Goal: Task Accomplishment & Management: Use online tool/utility

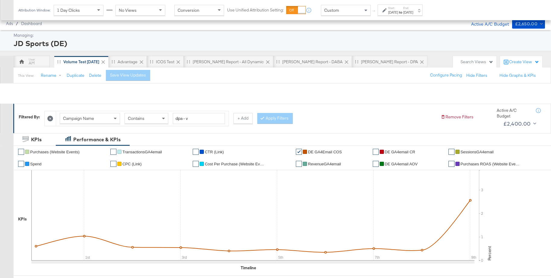
scroll to position [228, 0]
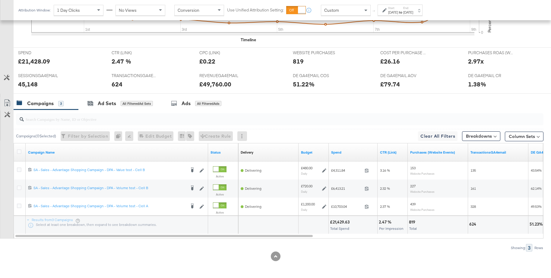
click at [337, 13] on div "Custom" at bounding box center [345, 10] width 49 height 10
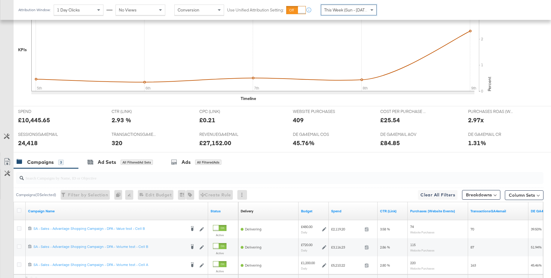
scroll to position [228, 0]
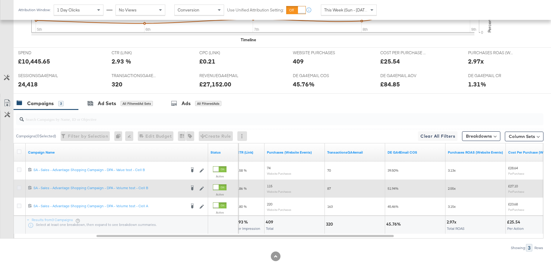
click at [19, 189] on icon at bounding box center [19, 188] width 5 height 5
click at [0, 0] on input "checkbox" at bounding box center [0, 0] width 0 height 0
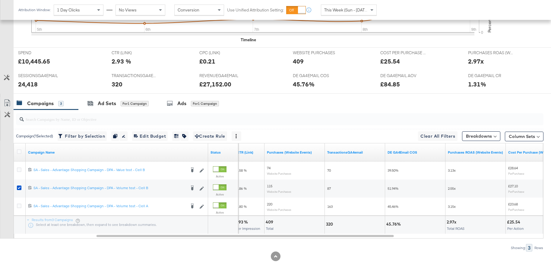
drag, startPoint x: 173, startPoint y: 102, endPoint x: 265, endPoint y: 109, distance: 91.7
click at [173, 102] on icon at bounding box center [170, 103] width 6 height 6
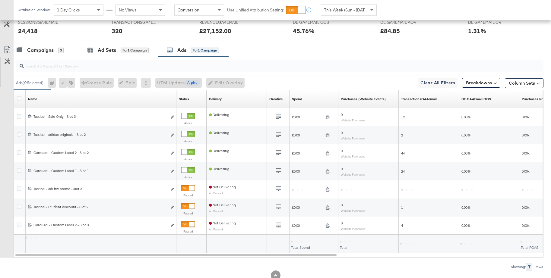
scroll to position [300, 0]
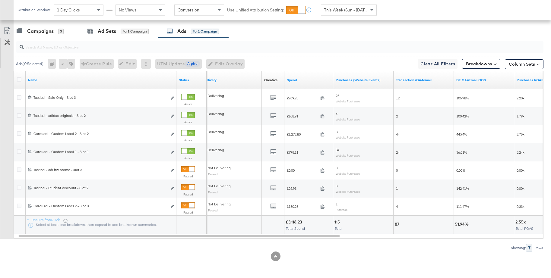
click at [351, 11] on span "This Week (Sun - Today)" at bounding box center [346, 9] width 45 height 5
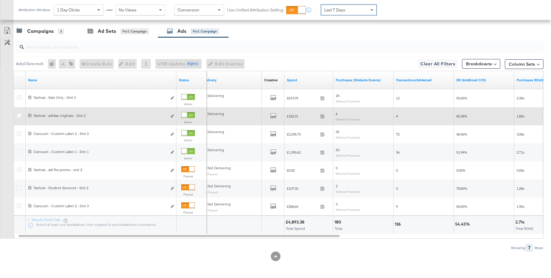
click at [187, 116] on div at bounding box center [184, 115] width 5 height 5
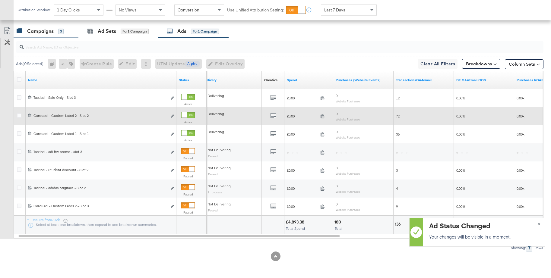
click at [35, 35] on div "Campaigns 3" at bounding box center [46, 31] width 65 height 13
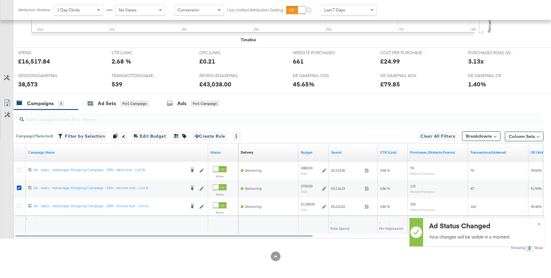
scroll to position [228, 0]
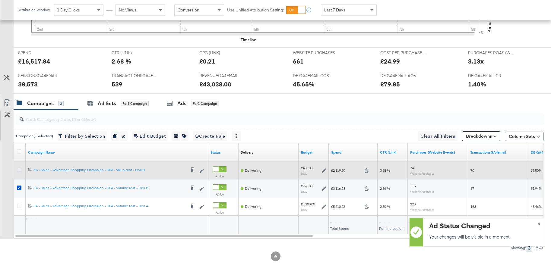
click at [18, 170] on icon at bounding box center [19, 170] width 5 height 5
click at [0, 0] on input "checkbox" at bounding box center [0, 0] width 0 height 0
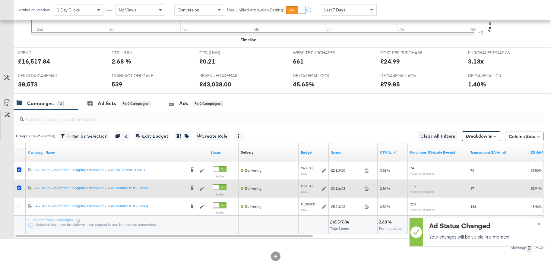
click at [20, 188] on icon at bounding box center [19, 188] width 5 height 5
click at [0, 0] on input "checkbox" at bounding box center [0, 0] width 0 height 0
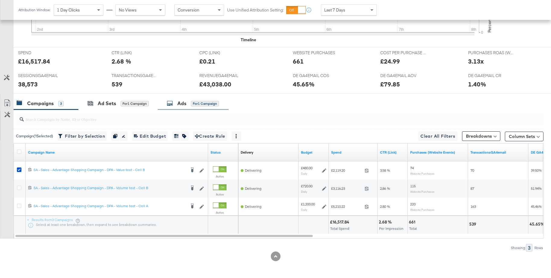
click at [182, 106] on div "Ads" at bounding box center [181, 103] width 9 height 7
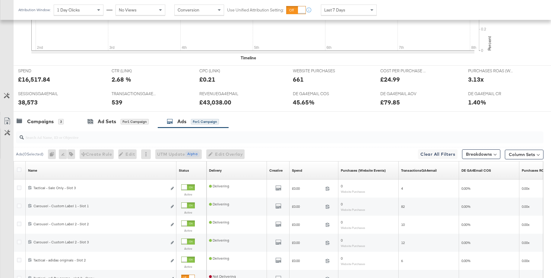
scroll to position [300, 0]
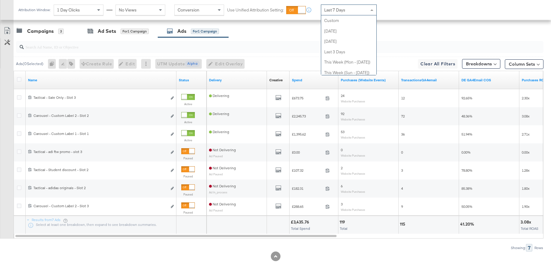
click at [343, 9] on span "Last 7 Days" at bounding box center [334, 9] width 21 height 5
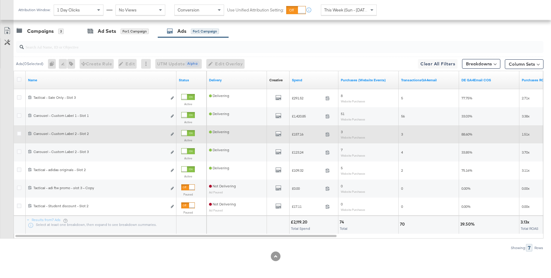
drag, startPoint x: 192, startPoint y: 134, endPoint x: 219, endPoint y: 133, distance: 27.2
click at [187, 134] on div at bounding box center [184, 133] width 5 height 5
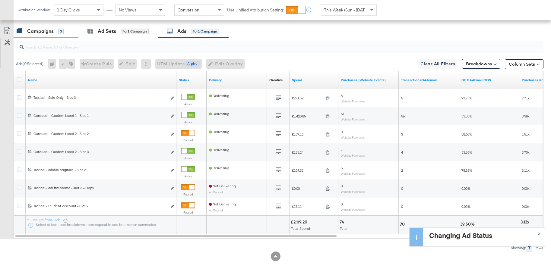
click at [45, 32] on div "Campaigns" at bounding box center [40, 31] width 27 height 7
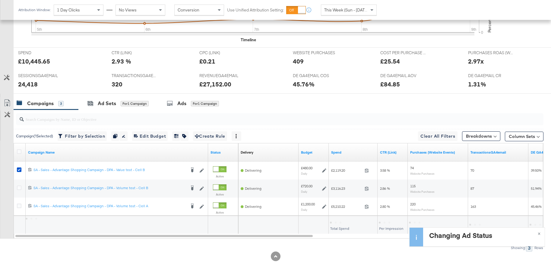
scroll to position [228, 0]
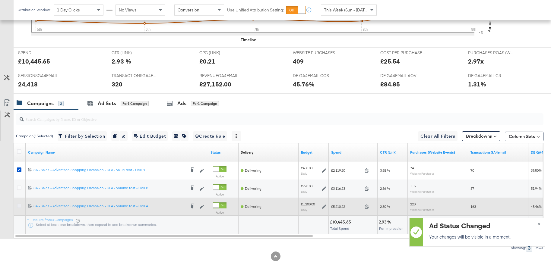
click at [19, 208] on icon at bounding box center [19, 206] width 5 height 5
click at [0, 0] on input "checkbox" at bounding box center [0, 0] width 0 height 0
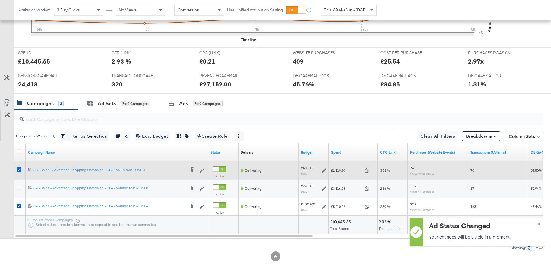
click at [18, 169] on icon at bounding box center [19, 170] width 5 height 5
click at [0, 0] on input "checkbox" at bounding box center [0, 0] width 0 height 0
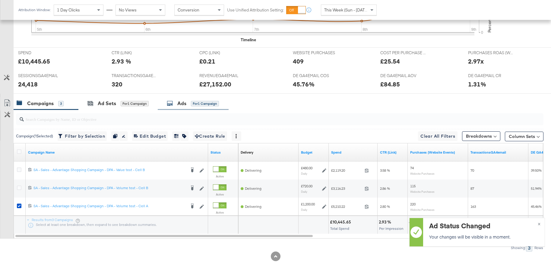
click at [177, 103] on div "Ads for 1 Campaign" at bounding box center [193, 103] width 52 height 7
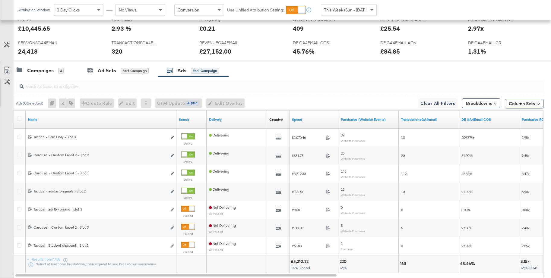
scroll to position [264, 0]
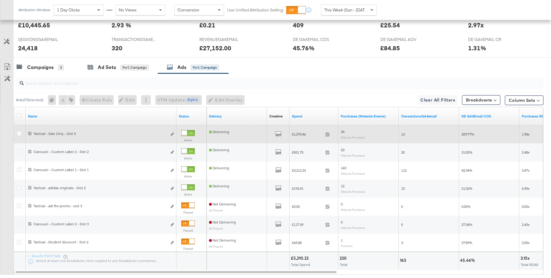
click at [187, 135] on div at bounding box center [184, 133] width 5 height 5
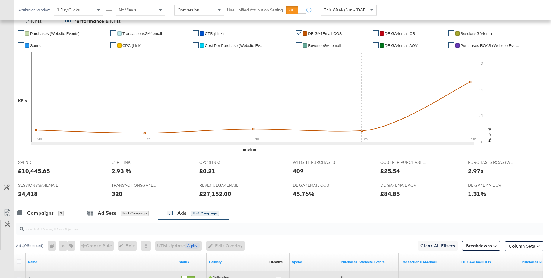
scroll to position [114, 0]
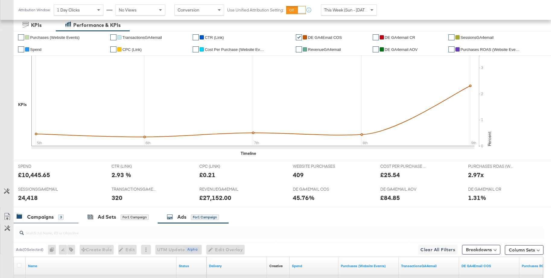
click at [40, 217] on div "Campaigns" at bounding box center [40, 217] width 27 height 7
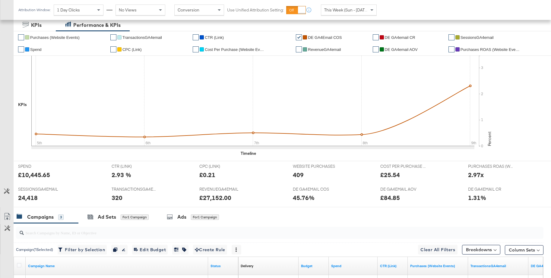
scroll to position [228, 0]
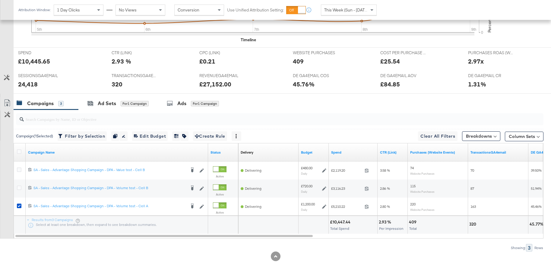
drag, startPoint x: 179, startPoint y: 106, endPoint x: 362, endPoint y: 101, distance: 182.9
click at [179, 106] on div "Ads" at bounding box center [181, 103] width 9 height 7
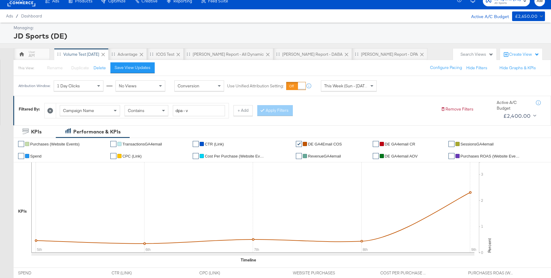
scroll to position [0, 0]
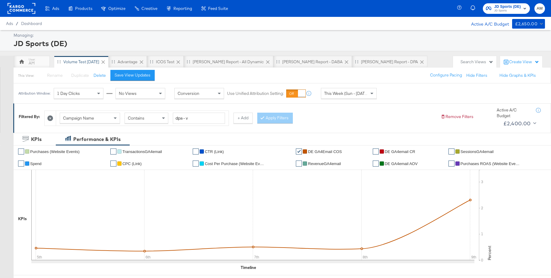
click at [22, 10] on rect at bounding box center [22, 8] width 28 height 11
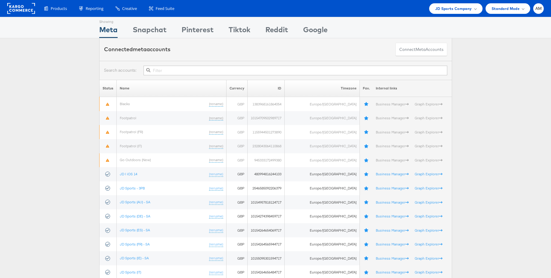
click at [18, 9] on rect at bounding box center [21, 8] width 28 height 11
click at [442, 9] on span "JD Sports Company" at bounding box center [453, 8] width 37 height 6
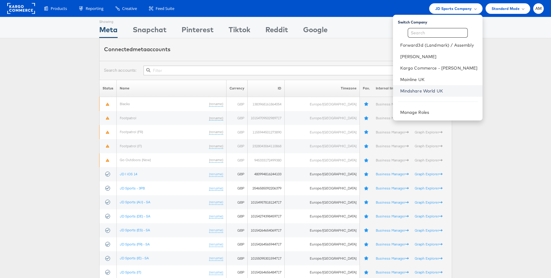
click at [432, 91] on link "Mindshare World UK" at bounding box center [439, 91] width 78 height 6
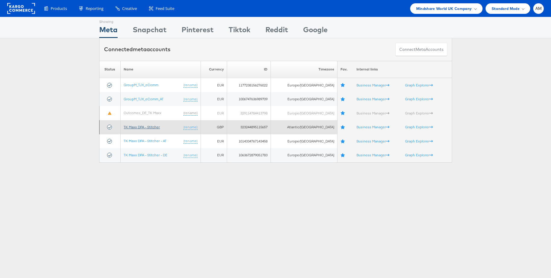
click at [152, 128] on link "TK Maxx DPA - Stitcher" at bounding box center [142, 127] width 36 height 5
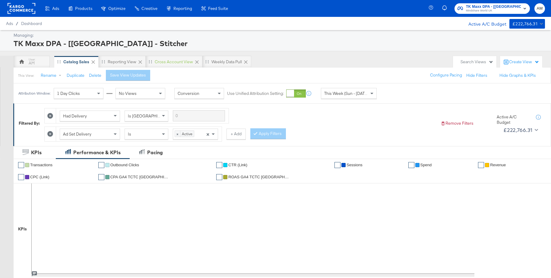
click at [13, 10] on rect at bounding box center [22, 8] width 28 height 11
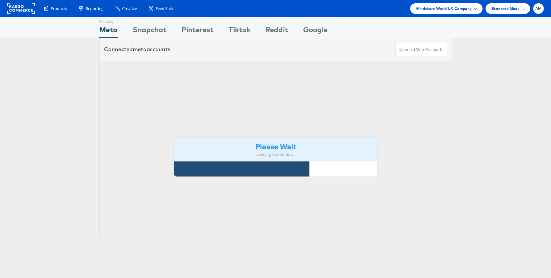
click at [458, 7] on span "Mindshare World UK Company" at bounding box center [444, 8] width 56 height 6
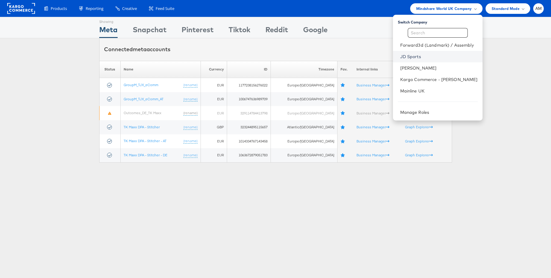
click at [414, 59] on link "JD Sports" at bounding box center [439, 57] width 78 height 6
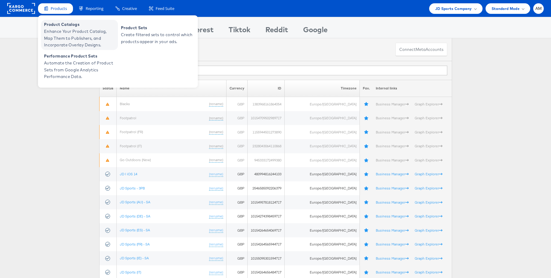
click at [61, 30] on span "Enhance Your Product Catalog, Map Them to Publishers, and Incorporate Overlay D…" at bounding box center [80, 38] width 72 height 21
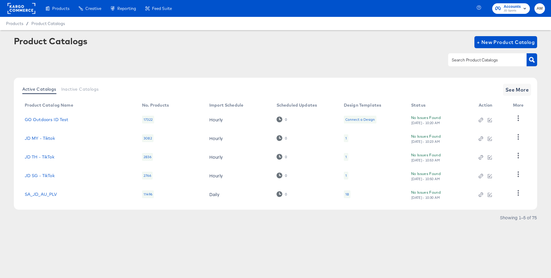
click at [458, 59] on input "text" at bounding box center [483, 60] width 64 height 7
type input "main"
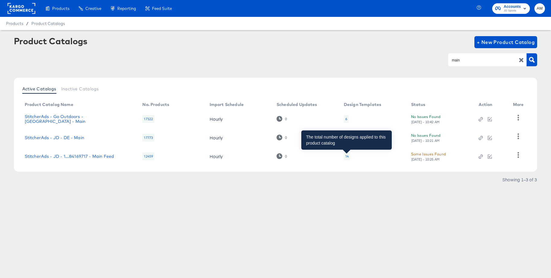
click at [345, 157] on div "14" at bounding box center [346, 156] width 3 height 5
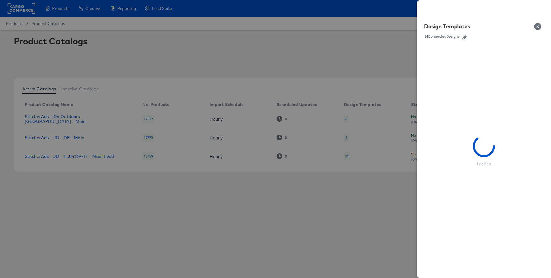
click at [464, 37] on icon "button" at bounding box center [464, 37] width 4 height 4
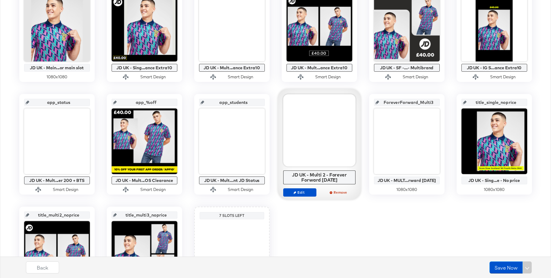
scroll to position [152, 0]
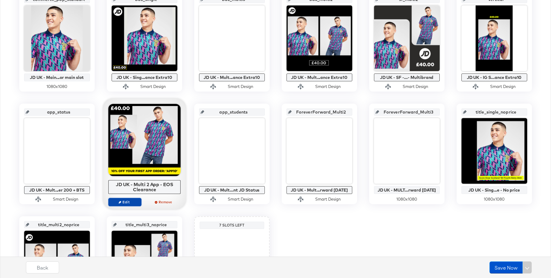
click at [125, 204] on span "Edit" at bounding box center [125, 202] width 28 height 5
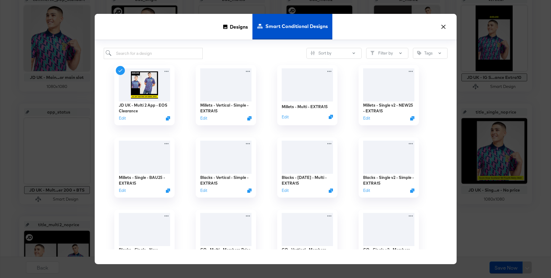
click at [443, 27] on button "×" at bounding box center [443, 25] width 11 height 11
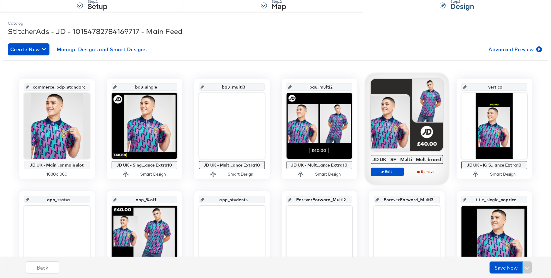
scroll to position [0, 0]
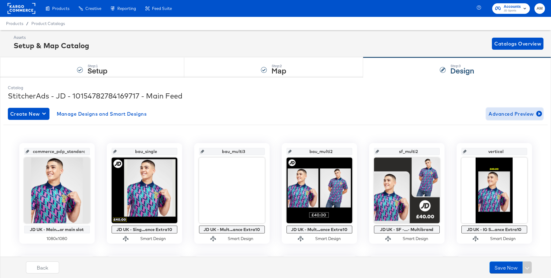
click at [501, 114] on span "Advanced Preview" at bounding box center [515, 114] width 52 height 8
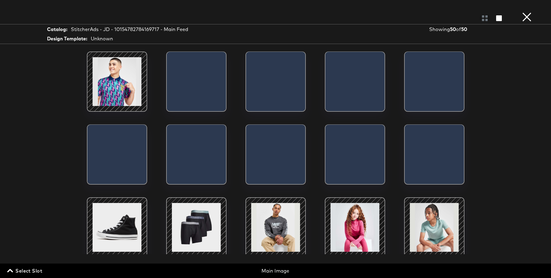
drag, startPoint x: 32, startPoint y: 270, endPoint x: 141, endPoint y: 255, distance: 109.6
click at [32, 270] on span "Select Slot" at bounding box center [25, 271] width 34 height 8
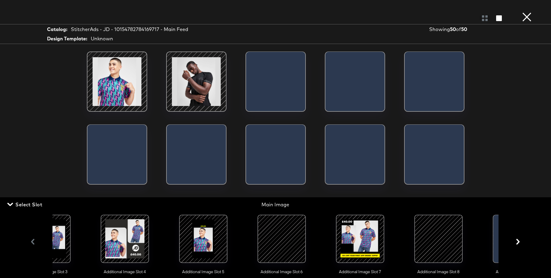
click at [352, 237] on div at bounding box center [360, 239] width 41 height 41
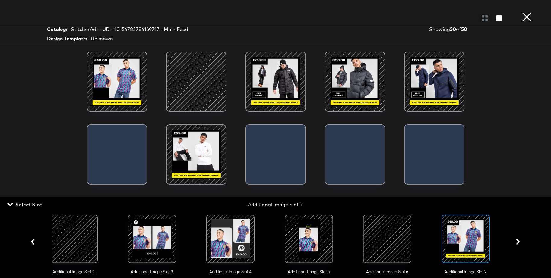
scroll to position [0, 163]
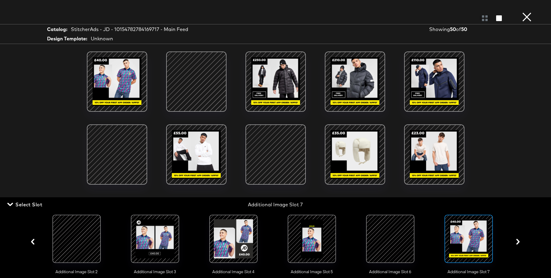
click at [474, 242] on div at bounding box center [468, 239] width 41 height 41
click at [518, 243] on icon "button" at bounding box center [518, 242] width 3 height 6
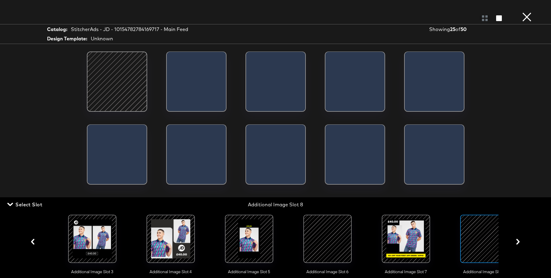
scroll to position [0, 241]
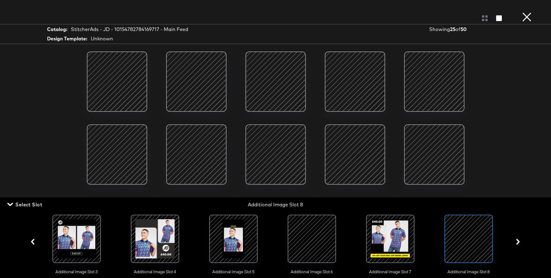
click at [399, 239] on div at bounding box center [390, 239] width 41 height 41
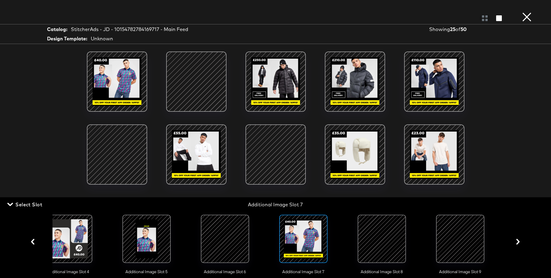
scroll to position [0, 334]
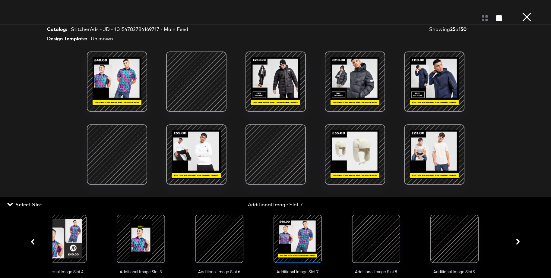
click at [294, 247] on div at bounding box center [297, 239] width 41 height 41
click at [379, 246] on div at bounding box center [376, 239] width 41 height 41
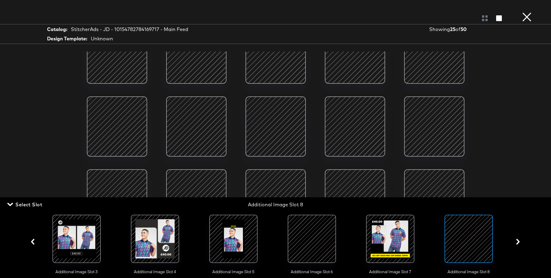
scroll to position [235, 0]
click at [35, 202] on span "Select Slot" at bounding box center [25, 205] width 34 height 8
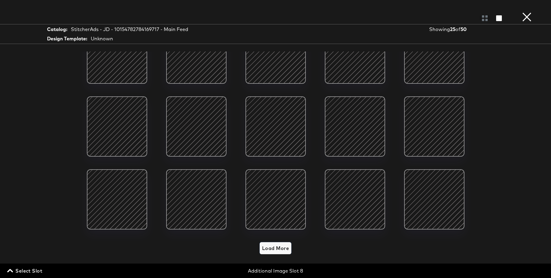
click at [274, 250] on span "Load More" at bounding box center [275, 248] width 27 height 8
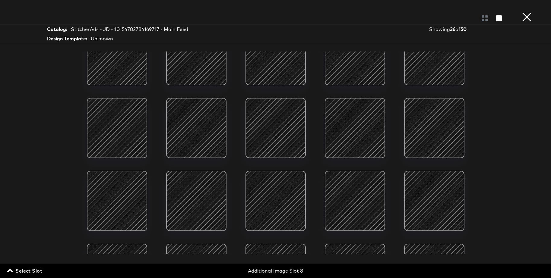
scroll to position [0, 0]
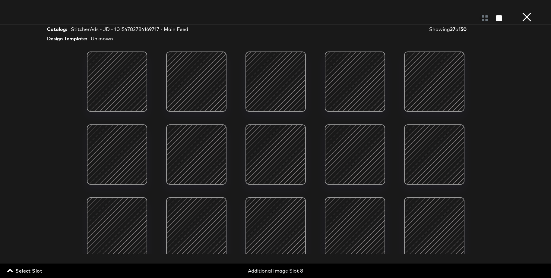
click at [41, 272] on span "Select Slot" at bounding box center [25, 271] width 34 height 8
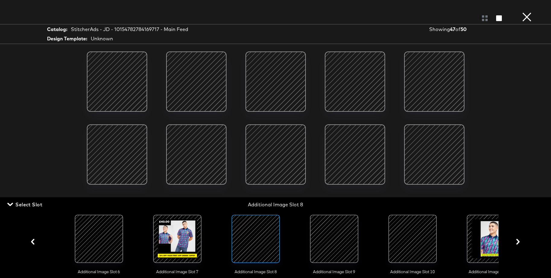
scroll to position [0, 446]
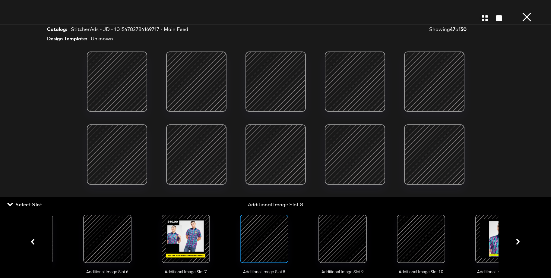
click at [336, 245] on div at bounding box center [342, 239] width 41 height 41
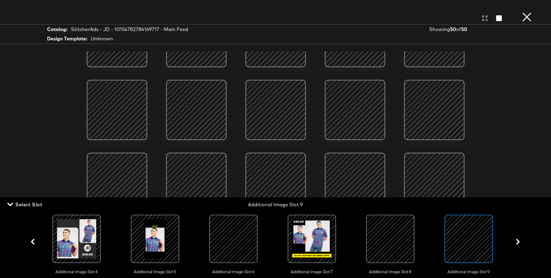
scroll to position [0, 0]
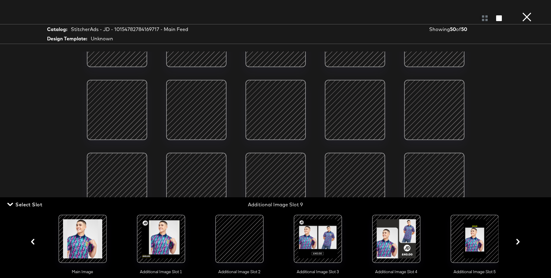
click at [160, 241] on div at bounding box center [161, 239] width 41 height 41
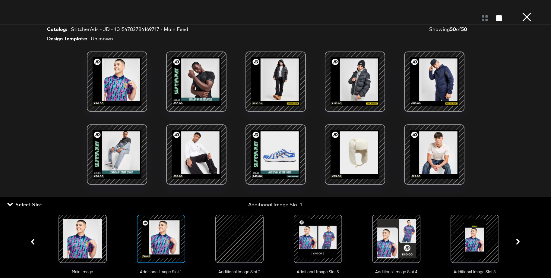
click at [190, 82] on div at bounding box center [196, 81] width 51 height 51
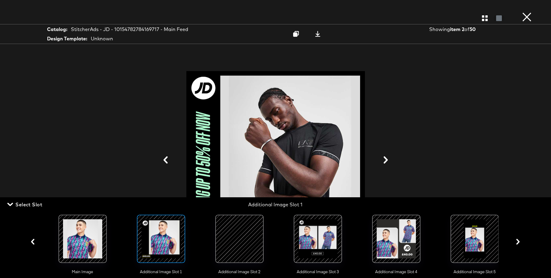
drag, startPoint x: 34, startPoint y: 206, endPoint x: 55, endPoint y: 199, distance: 21.8
click at [34, 206] on span "Select Slot" at bounding box center [25, 205] width 34 height 8
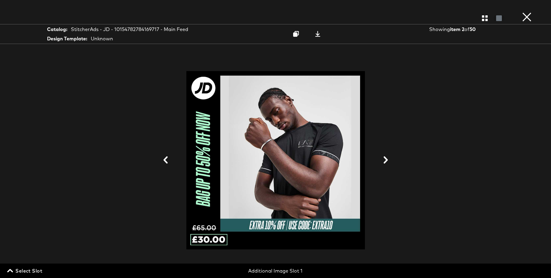
click at [525, 12] on button "×" at bounding box center [527, 6] width 12 height 12
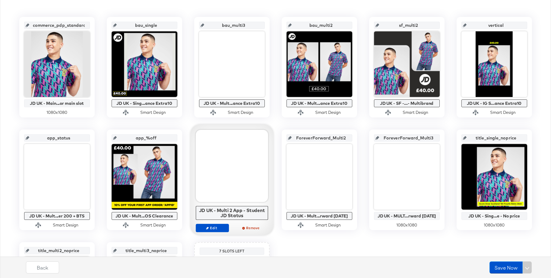
scroll to position [124, 0]
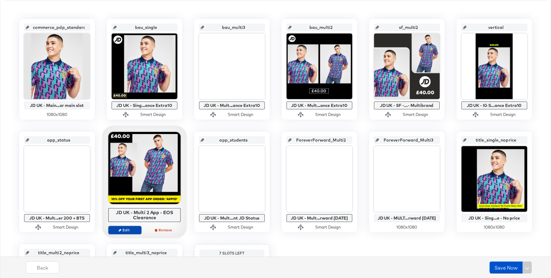
click at [121, 231] on icon "button" at bounding box center [120, 230] width 3 height 3
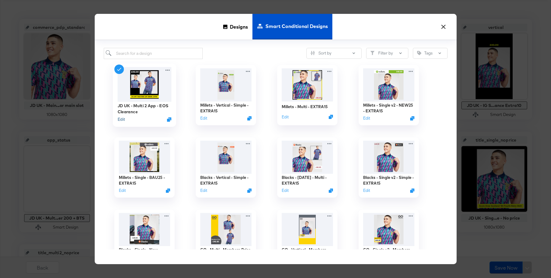
click at [122, 121] on button "Edit" at bounding box center [120, 119] width 7 height 6
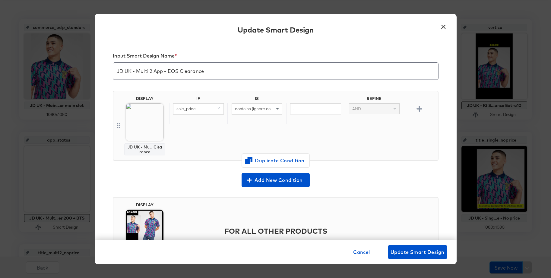
click at [443, 27] on button "×" at bounding box center [443, 25] width 11 height 11
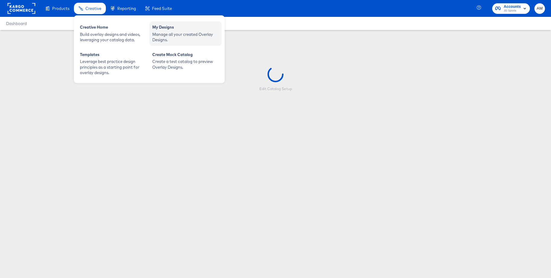
click at [167, 33] on div "Manage all your created Overlay Designs." at bounding box center [185, 37] width 66 height 11
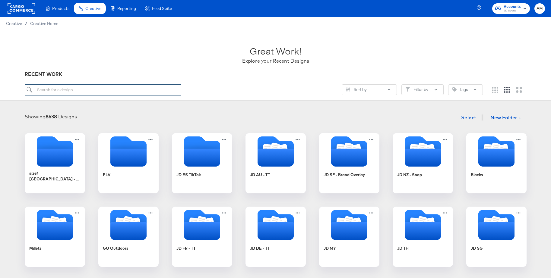
click at [45, 90] on input "search" at bounding box center [103, 89] width 156 height 11
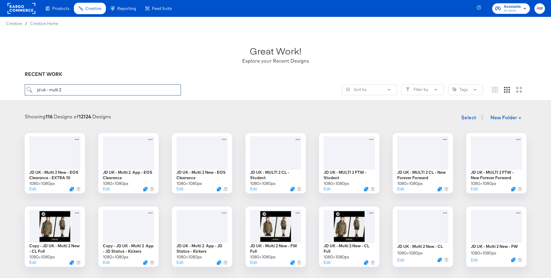
type input "jd uk - multi 2"
click at [146, 192] on icon "Duplicate" at bounding box center [146, 191] width 5 height 5
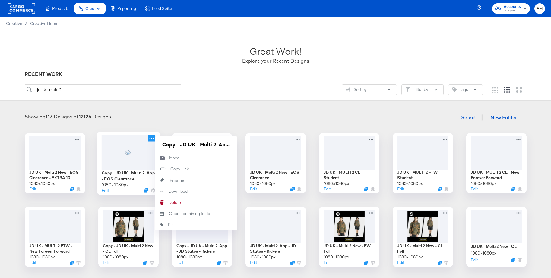
click at [151, 138] on icon at bounding box center [152, 138] width 8 height 6
drag, startPoint x: 180, startPoint y: 146, endPoint x: 166, endPoint y: 147, distance: 13.9
click at [152, 145] on div "Copy - JD UK - Multi 2 App - EOS Clearance 1080 × 1080 px Edit Copy - JD UK - M…" at bounding box center [128, 163] width 60 height 60
drag, startPoint x: 209, startPoint y: 144, endPoint x: 242, endPoint y: 145, distance: 32.6
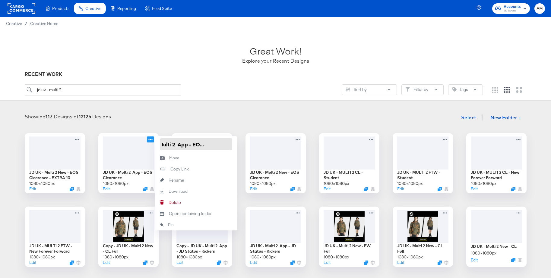
click at [242, 145] on div "JD UK - Multi 2 New - EOS Clearance - EXTRA 10 1080 × 1080 px Edit JD UK - Mult…" at bounding box center [275, 273] width 539 height 281
click at [230, 144] on input "JD UK - Multi 2 App - EOS Clearance" at bounding box center [196, 144] width 72 height 12
type input "JD UK - Multi 2 App - EOS Clearance - Extra 20"
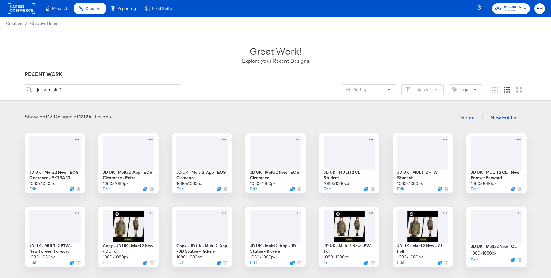
click at [189, 109] on div "Showing 117 Designs of 12125 Designs Select New Folder + JD UK - Multi 2 New - …" at bounding box center [275, 263] width 551 height 315
click at [131, 150] on div at bounding box center [128, 152] width 54 height 35
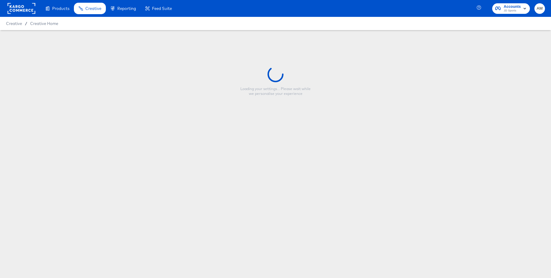
type input "JD UK - Multi 2 App - EOS Clearance - Extra 20"
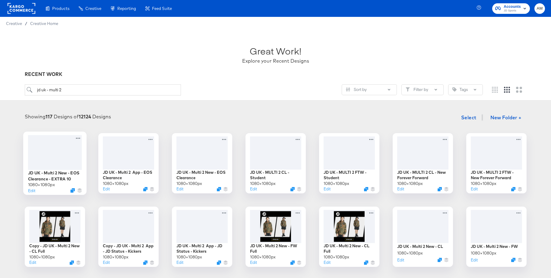
click at [54, 164] on div at bounding box center [55, 152] width 54 height 35
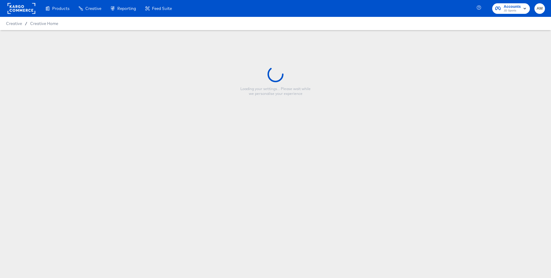
type input "JD UK - Multi 2 New - EOS Clearance - EXTRA 10"
